Goal: Task Accomplishment & Management: Use online tool/utility

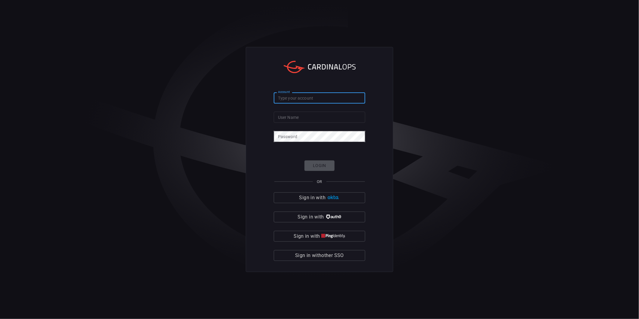
click at [301, 96] on input "Account" at bounding box center [319, 97] width 91 height 11
type input "mediacom"
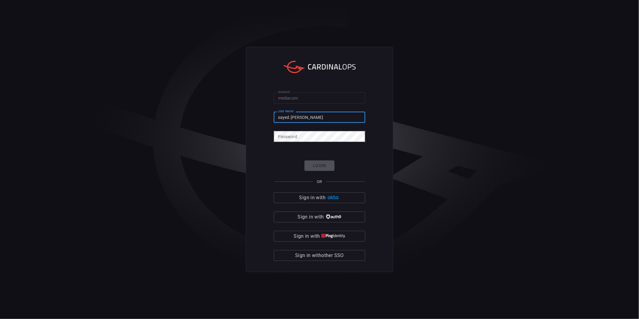
type input "sayed.[PERSON_NAME]"
click button "Login" at bounding box center [319, 165] width 30 height 11
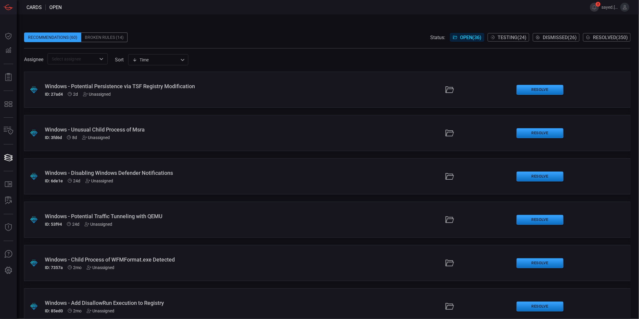
click at [146, 170] on div "Windows - Disabling Windows Defender Notifications" at bounding box center [156, 173] width 222 height 6
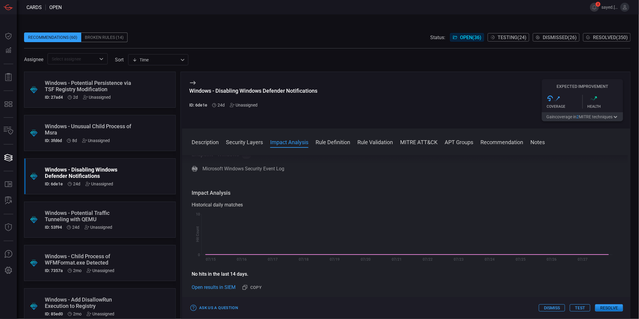
scroll to position [134, 0]
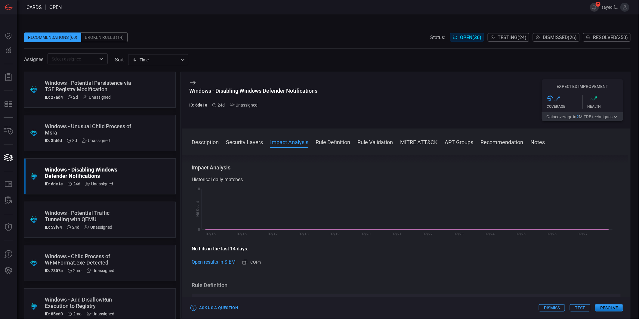
click at [327, 140] on button "Rule Definition" at bounding box center [333, 141] width 35 height 7
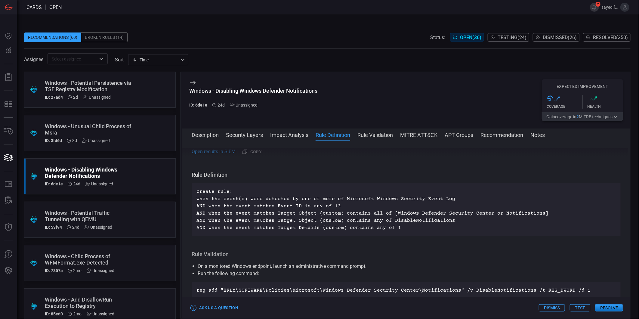
scroll to position [254, 0]
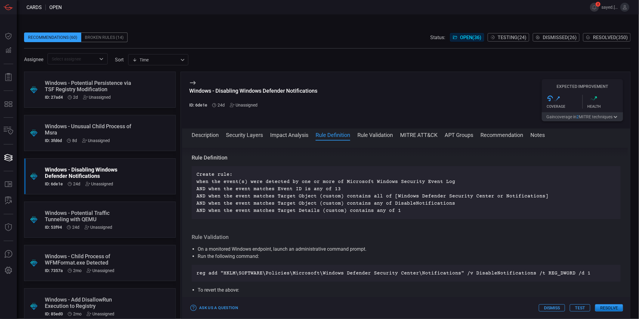
click at [366, 137] on button "Rule Validation" at bounding box center [374, 134] width 35 height 7
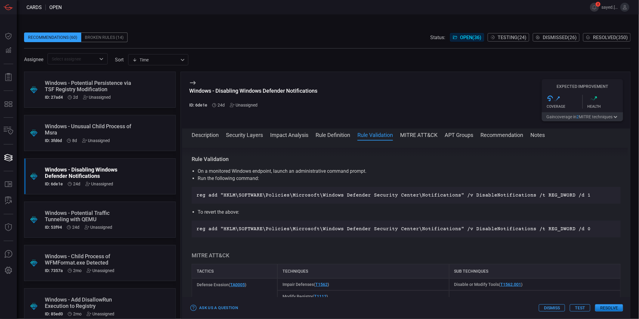
scroll to position [333, 0]
click at [406, 134] on button "MITRE ATT&CK" at bounding box center [418, 134] width 37 height 7
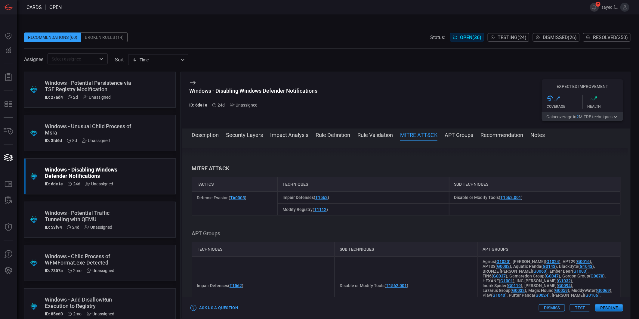
scroll to position [429, 0]
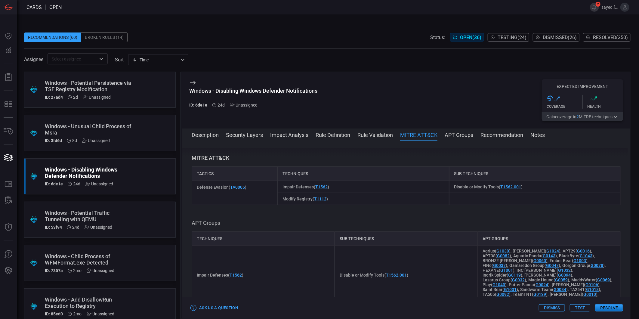
click at [374, 135] on button "Rule Validation" at bounding box center [374, 134] width 35 height 7
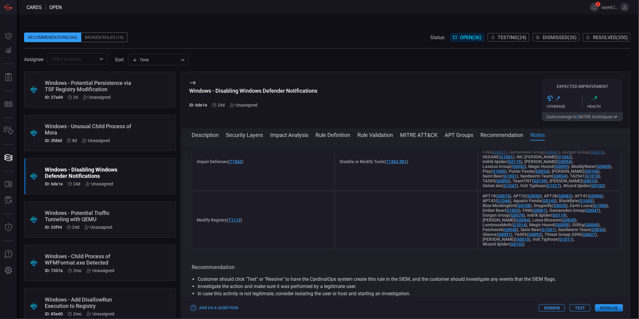
scroll to position [540, 0]
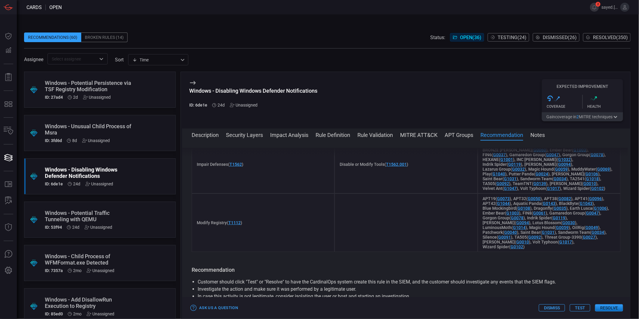
click at [574, 309] on button "Test" at bounding box center [580, 307] width 20 height 7
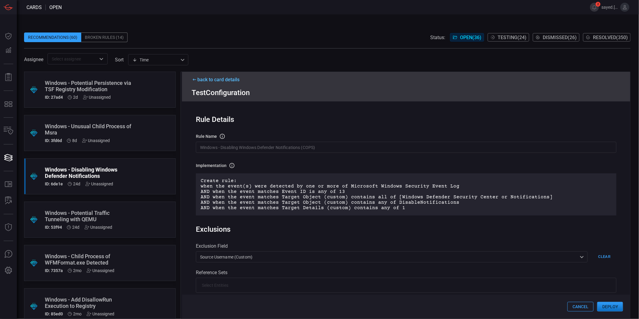
click at [614, 304] on button "Deploy" at bounding box center [610, 307] width 26 height 10
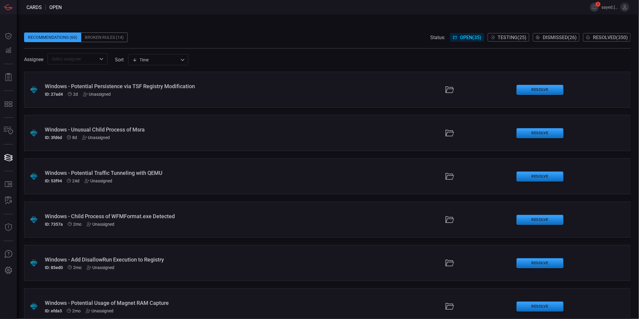
click at [156, 214] on div "Windows - Child Process of WFMFormat.exe Detected" at bounding box center [156, 216] width 222 height 6
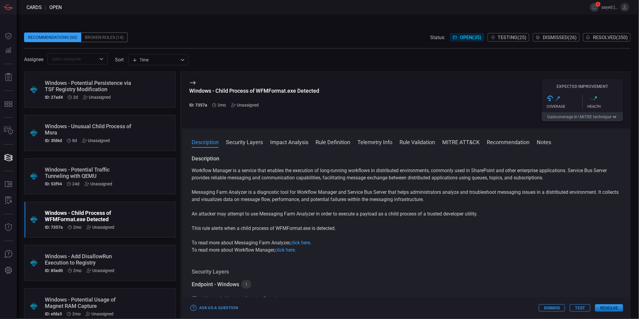
click at [335, 142] on button "Rule Definition" at bounding box center [333, 141] width 35 height 7
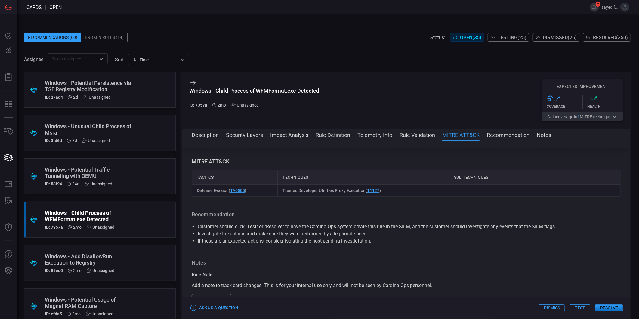
scroll to position [509, 0]
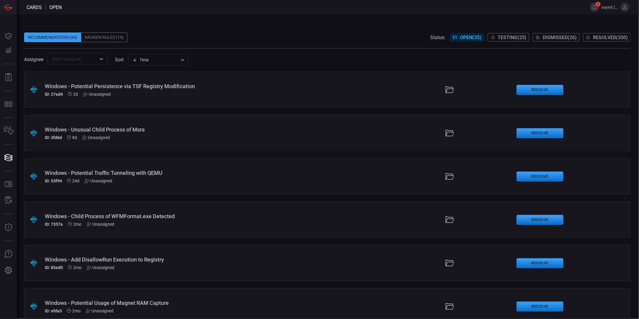
click at [162, 173] on div "Windows - Potential Traffic Tunneling with QEMU" at bounding box center [156, 173] width 222 height 6
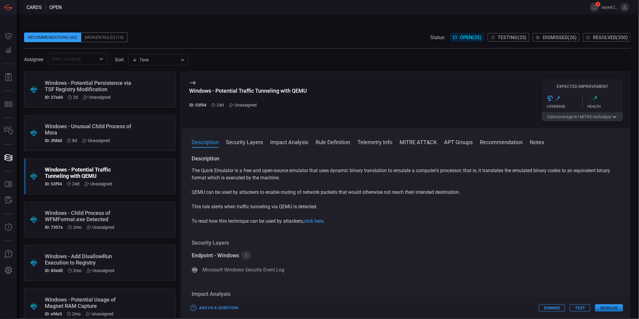
click at [331, 146] on span at bounding box center [406, 150] width 448 height 10
click at [331, 143] on button "Rule Definition" at bounding box center [333, 141] width 35 height 7
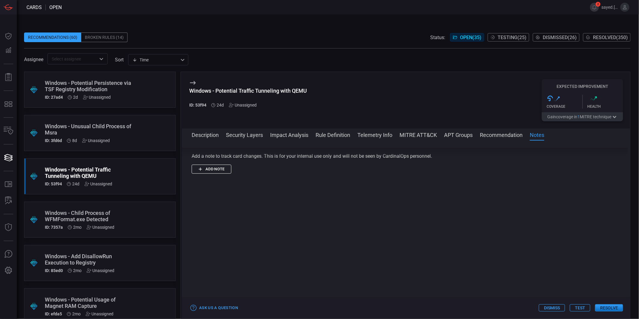
scroll to position [360, 0]
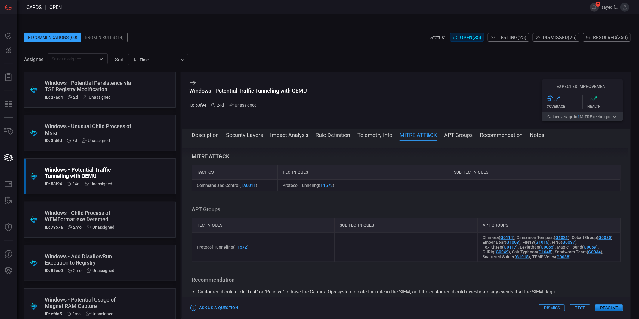
click at [579, 308] on button "Test" at bounding box center [580, 307] width 20 height 7
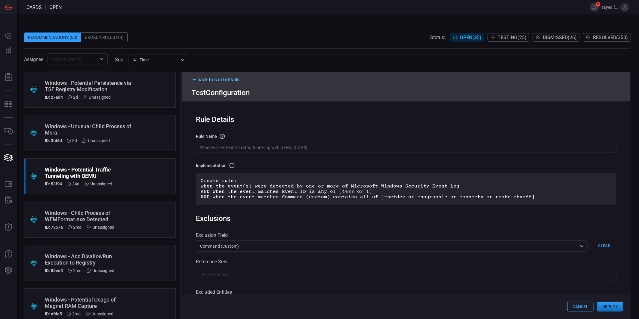
click at [611, 303] on button "Deploy" at bounding box center [610, 307] width 26 height 10
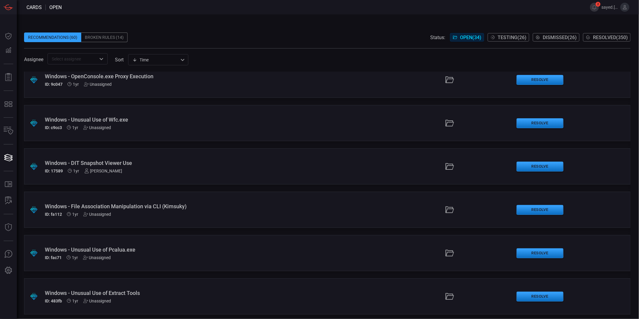
scroll to position [1225, 0]
